Goal: Task Accomplishment & Management: Manage account settings

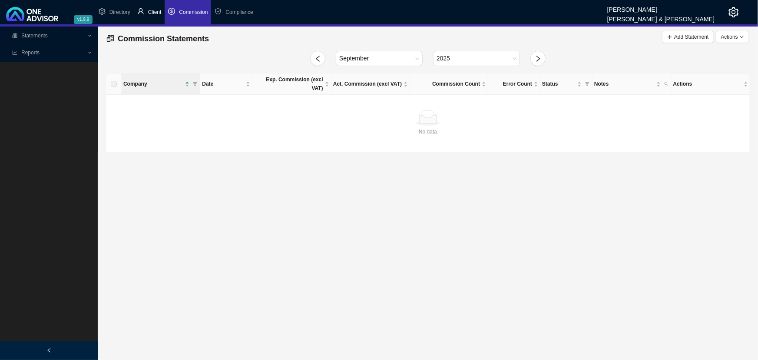
click at [149, 11] on span "Client" at bounding box center [154, 12] width 13 height 6
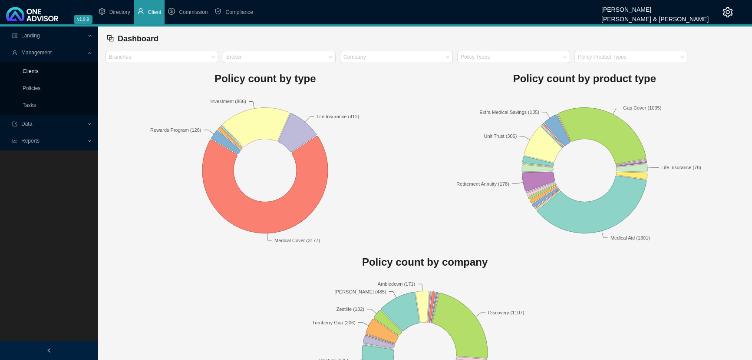
click at [39, 72] on link "Clients" at bounding box center [31, 71] width 16 height 6
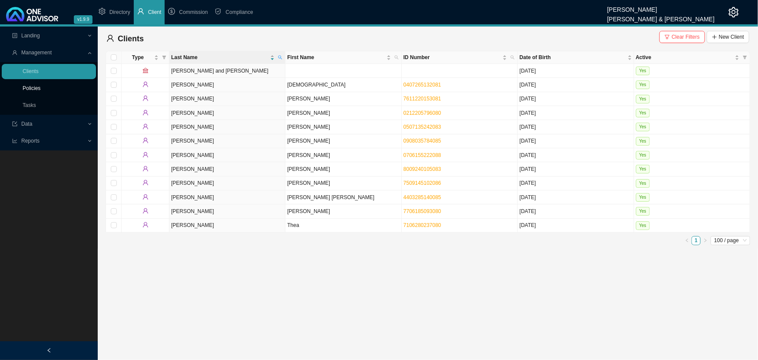
click at [30, 90] on link "Policies" at bounding box center [32, 88] width 18 height 6
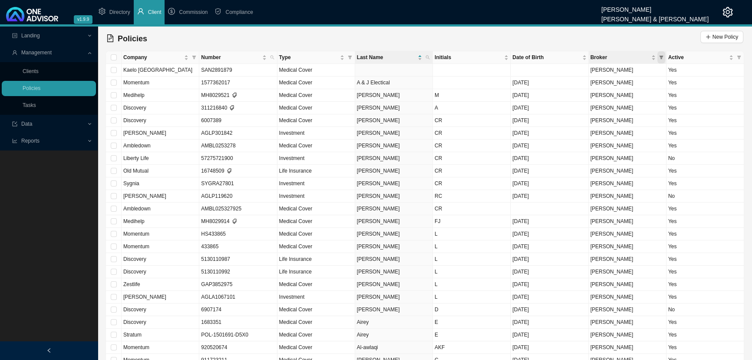
click at [661, 56] on icon "filter" at bounding box center [661, 57] width 4 height 3
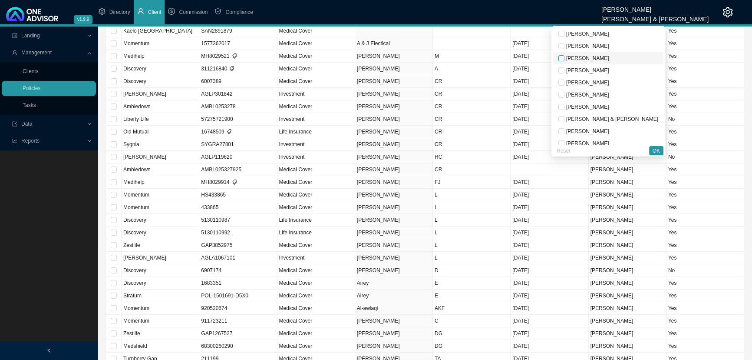
click at [565, 56] on input "checkbox" at bounding box center [562, 58] width 6 height 6
checkbox input "true"
click at [660, 149] on button "OK" at bounding box center [656, 150] width 14 height 9
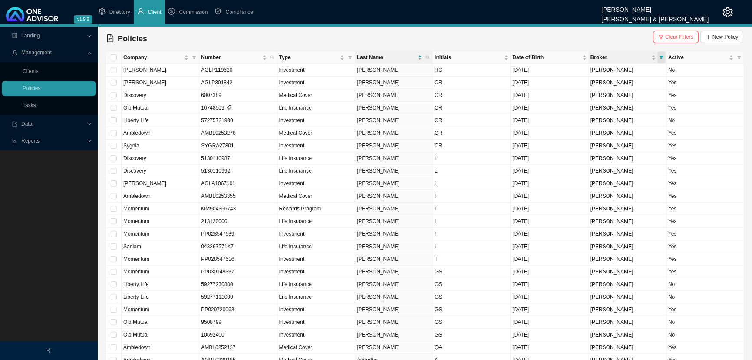
click at [662, 56] on icon "filter" at bounding box center [661, 57] width 4 height 3
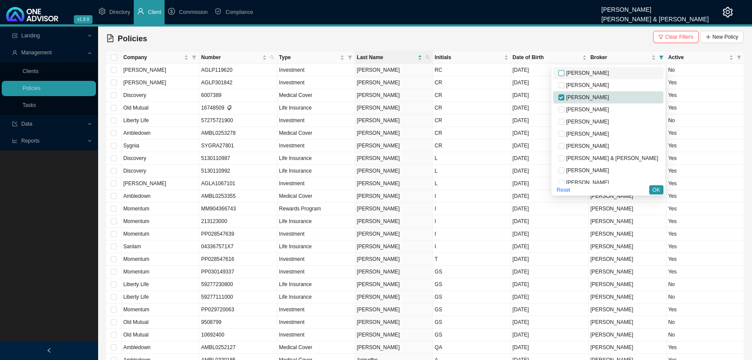
click at [565, 72] on input "checkbox" at bounding box center [562, 73] width 6 height 6
checkbox input "true"
click at [565, 85] on input "checkbox" at bounding box center [562, 85] width 6 height 6
checkbox input "true"
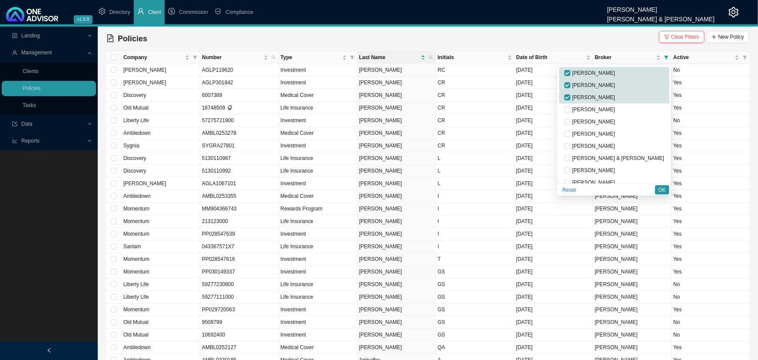
click at [608, 34] on div "Policies Clear Filters New Policy" at bounding box center [427, 38] width 643 height 17
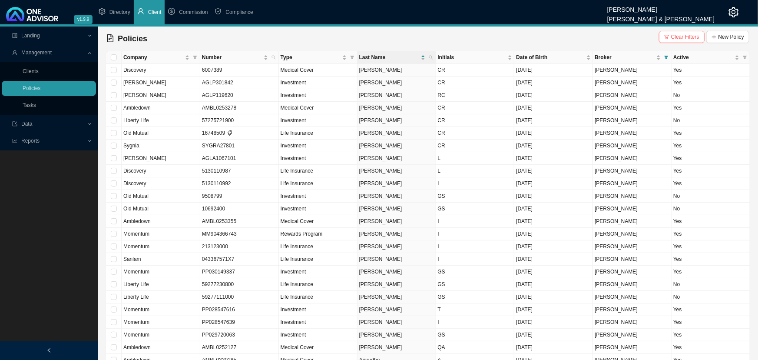
click at [732, 11] on icon "setting" at bounding box center [734, 12] width 10 height 10
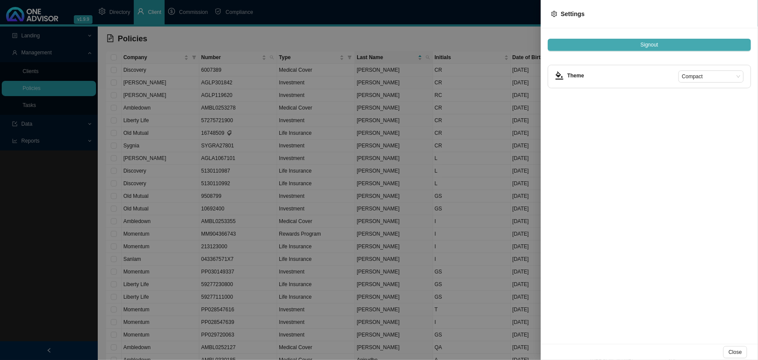
click at [651, 45] on span "Signout" at bounding box center [650, 44] width 18 height 9
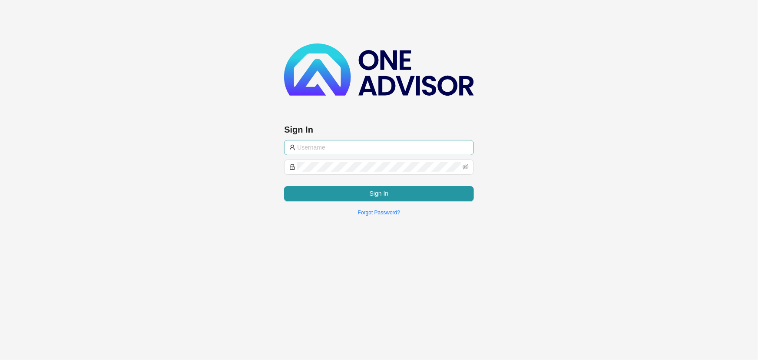
click at [354, 146] on input "text" at bounding box center [382, 147] width 171 height 10
click at [356, 145] on input "text" at bounding box center [382, 147] width 171 height 10
type input "[EMAIL_ADDRESS][DOMAIN_NAME]"
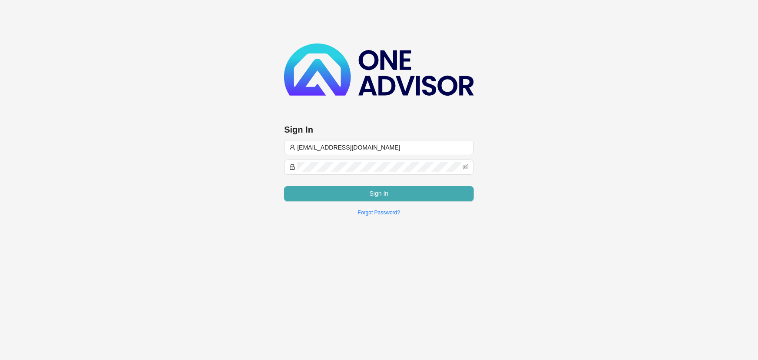
click at [371, 192] on span "Sign In" at bounding box center [379, 194] width 19 height 10
